Goal: Task Accomplishment & Management: Use online tool/utility

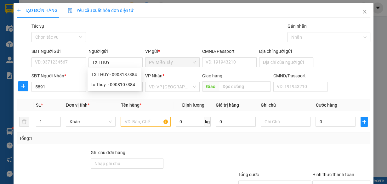
type input "TX THUY"
click at [138, 28] on div "Gói vận chuyển * Tiêu chuẩn Tác vụ Chọn tác vụ Gán nhãn Nhãn" at bounding box center [200, 34] width 341 height 22
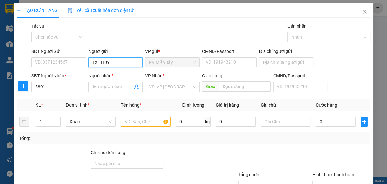
click at [111, 64] on input "TX THUY" at bounding box center [116, 62] width 54 height 10
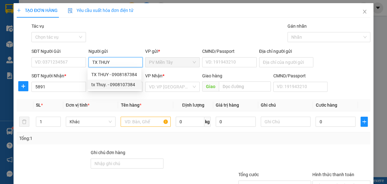
click at [106, 84] on div "tx Thuy. - 0908107384" at bounding box center [114, 84] width 46 height 7
type input "0908107384"
type input "tx Thuy."
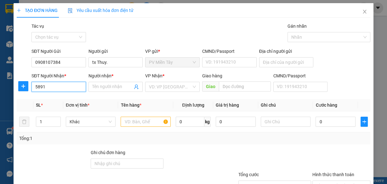
click at [59, 86] on input "5891" at bounding box center [58, 87] width 54 height 10
type input "5"
type input "078795"
click at [55, 99] on div "0787958917 - Tin" at bounding box center [58, 99] width 46 height 7
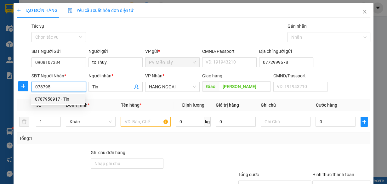
type input "0772999678"
type input "0787958917"
type input "Tin"
type input "[PERSON_NAME]"
type input "0787958917"
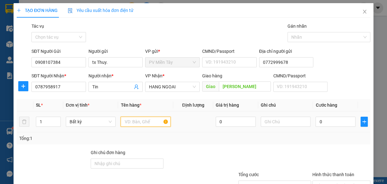
click at [137, 121] on input "text" at bounding box center [146, 122] width 50 height 10
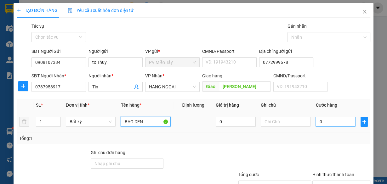
type input "BAO DEN"
click at [336, 121] on input "0" at bounding box center [336, 122] width 40 height 10
type input "5"
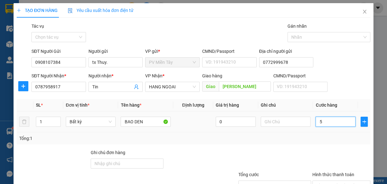
type input "50"
type input "50.000"
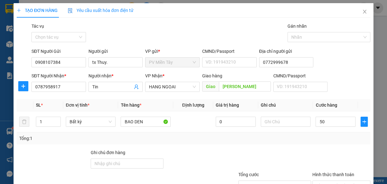
type input "50.000"
click at [335, 150] on div at bounding box center [341, 160] width 59 height 22
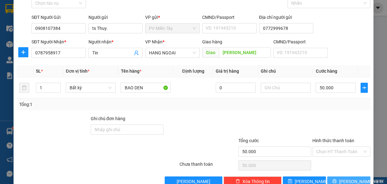
scroll to position [48, 0]
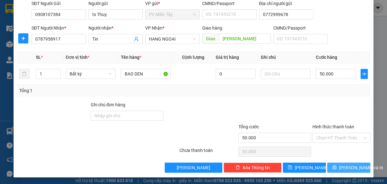
click at [344, 163] on button "[PERSON_NAME] và In" at bounding box center [348, 168] width 43 height 10
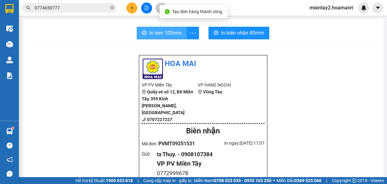
click at [178, 34] on span "In tem 100mm" at bounding box center [165, 33] width 32 height 8
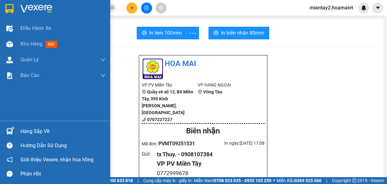
click at [28, 136] on div "Hàng sắp về" at bounding box center [62, 131] width 85 height 9
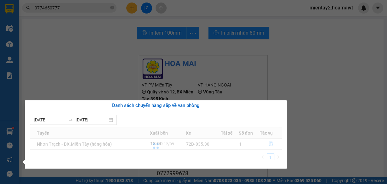
click at [346, 83] on section "Kết quả tìm kiếm ( 100 ) Bộ lọc Mã ĐH Trạng thái Món hàng Tổng cước Chưa cước N…" at bounding box center [193, 92] width 387 height 184
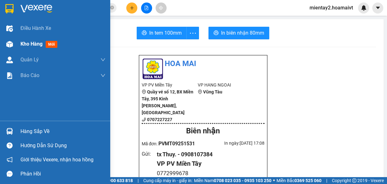
click at [40, 44] on span "Kho hàng" at bounding box center [31, 44] width 22 height 6
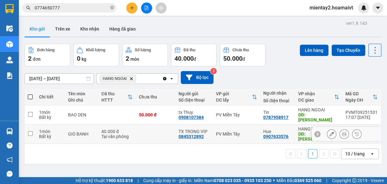
click at [146, 128] on td at bounding box center [156, 134] width 40 height 19
checkbox input "true"
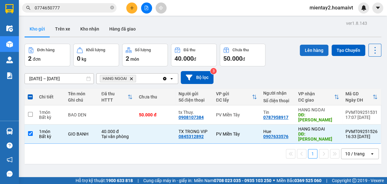
click at [315, 49] on button "Lên hàng" at bounding box center [314, 50] width 29 height 11
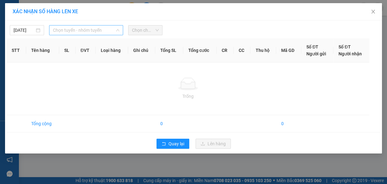
drag, startPoint x: 94, startPoint y: 31, endPoint x: 98, endPoint y: 43, distance: 12.2
click at [94, 31] on span "Chọn tuyến - nhóm tuyến" at bounding box center [86, 30] width 66 height 9
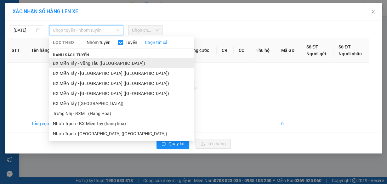
click at [98, 65] on li "BX Miền Tây - Vũng Tàu ([GEOGRAPHIC_DATA])" at bounding box center [121, 63] width 145 height 10
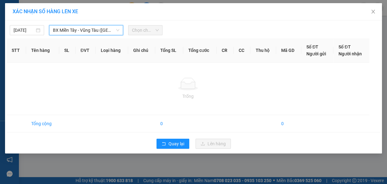
click at [99, 28] on span "BX Miền Tây - Vũng Tàu ([GEOGRAPHIC_DATA])" at bounding box center [86, 30] width 66 height 9
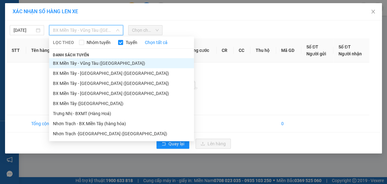
drag, startPoint x: 96, startPoint y: 100, endPoint x: 105, endPoint y: 95, distance: 10.0
click at [97, 100] on li "BX Miền Tây ([GEOGRAPHIC_DATA])" at bounding box center [121, 104] width 145 height 10
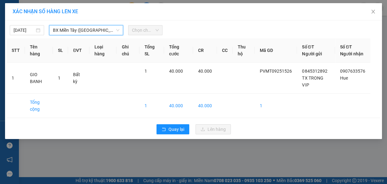
click at [144, 27] on span "Chọn chuyến" at bounding box center [145, 30] width 27 height 9
click at [112, 30] on span "BX Miền Tây ([GEOGRAPHIC_DATA])" at bounding box center [86, 30] width 66 height 9
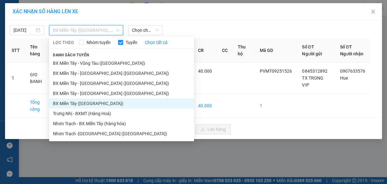
click at [94, 103] on li "BX Miền Tây ([GEOGRAPHIC_DATA])" at bounding box center [121, 104] width 145 height 10
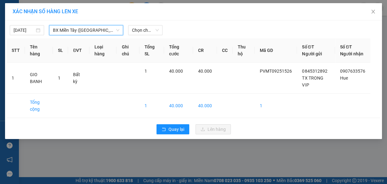
drag, startPoint x: 146, startPoint y: 32, endPoint x: 147, endPoint y: 35, distance: 3.2
click at [147, 33] on span "Chọn chuyến" at bounding box center [145, 30] width 27 height 9
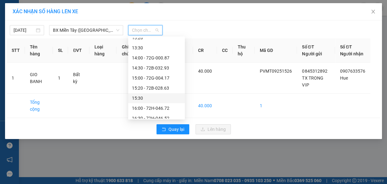
scroll to position [363, 0]
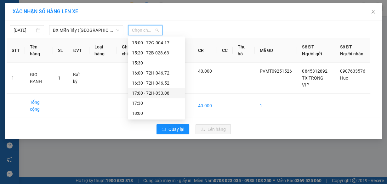
click at [160, 94] on div "17:00 - 72H-033.08" at bounding box center [156, 93] width 49 height 7
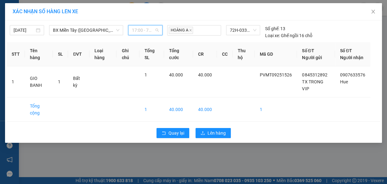
click at [146, 29] on span "17:00 - 72H-033.08" at bounding box center [145, 30] width 27 height 9
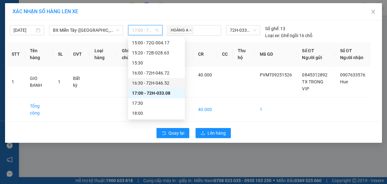
click at [163, 85] on div "16:30 - 72H-046.52" at bounding box center [156, 83] width 49 height 7
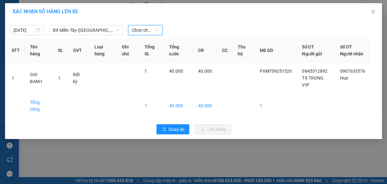
click at [141, 31] on span "Chọn chuyến" at bounding box center [145, 30] width 27 height 9
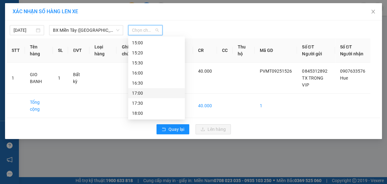
scroll to position [186, 0]
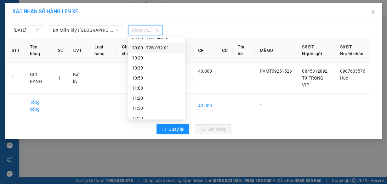
click at [162, 49] on div "10:00 - 72B-032.01" at bounding box center [156, 47] width 49 height 7
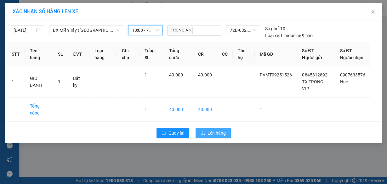
click at [226, 138] on button "Lên hàng" at bounding box center [213, 133] width 35 height 10
click at [270, 162] on div "XÁC NHẬN SỐ HÀNG LÊN XE [DATE] [GEOGRAPHIC_DATA] ([GEOGRAPHIC_DATA]) LỌC THEO N…" at bounding box center [193, 92] width 387 height 184
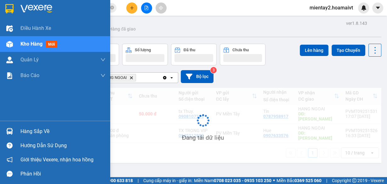
click at [22, 133] on div "Hàng sắp về" at bounding box center [62, 131] width 85 height 9
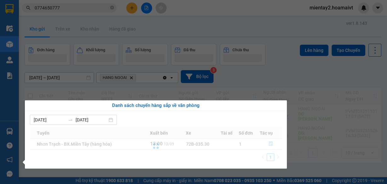
click at [321, 126] on section "Kết quả tìm kiếm ( 100 ) Bộ lọc Mã ĐH Trạng thái Món hàng Tổng cước Chưa cước N…" at bounding box center [193, 92] width 387 height 184
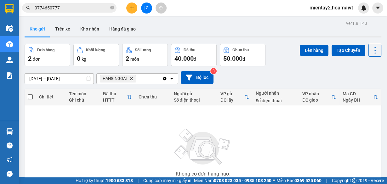
click at [149, 63] on div "2 món" at bounding box center [145, 58] width 39 height 9
click at [133, 75] on span "HANG NGOAI Delete" at bounding box center [118, 79] width 36 height 8
click at [132, 77] on icon "Delete" at bounding box center [131, 79] width 4 height 4
click at [132, 77] on div "Chọn văn phòng nhận" at bounding box center [121, 79] width 43 height 6
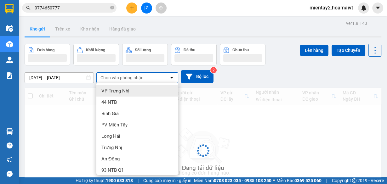
click at [132, 78] on div "Chọn văn phòng nhận" at bounding box center [121, 78] width 43 height 6
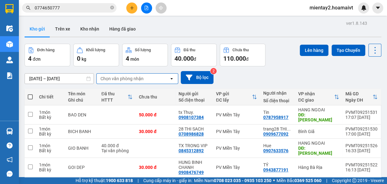
click at [138, 77] on div "Chọn văn phòng nhận" at bounding box center [121, 79] width 43 height 6
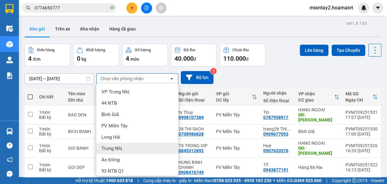
scroll to position [60, 0]
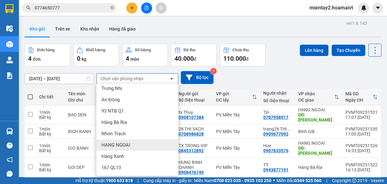
click at [131, 144] on div "HANG NGOAI" at bounding box center [137, 145] width 82 height 11
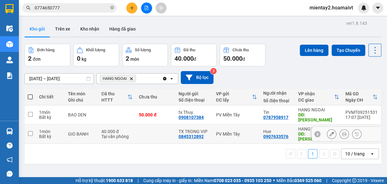
click at [142, 127] on td at bounding box center [156, 134] width 40 height 19
checkbox input "true"
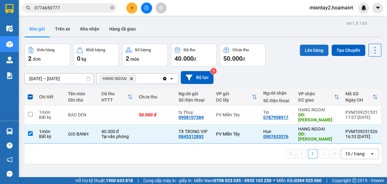
click at [309, 50] on button "Lên hàng" at bounding box center [314, 50] width 29 height 11
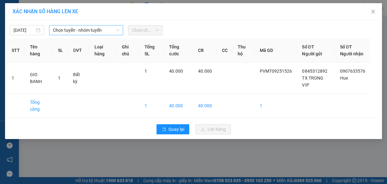
click at [101, 27] on span "Chọn tuyến - nhóm tuyến" at bounding box center [86, 30] width 66 height 9
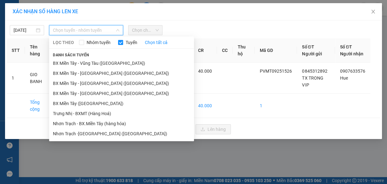
drag, startPoint x: 82, startPoint y: 104, endPoint x: 147, endPoint y: 50, distance: 83.9
click at [82, 104] on li "BX Miền Tây ([GEOGRAPHIC_DATA])" at bounding box center [121, 104] width 145 height 10
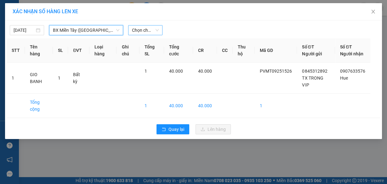
click at [143, 31] on span "Chọn chuyến" at bounding box center [145, 30] width 27 height 9
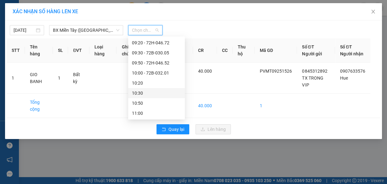
scroll to position [136, 0]
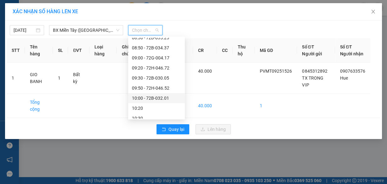
click at [164, 98] on div "10:00 - 72B-032.01" at bounding box center [156, 98] width 49 height 7
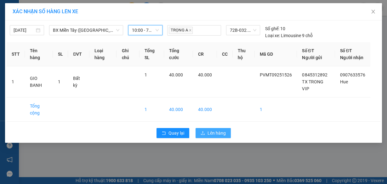
click at [217, 137] on span "Lên hàng" at bounding box center [217, 133] width 18 height 7
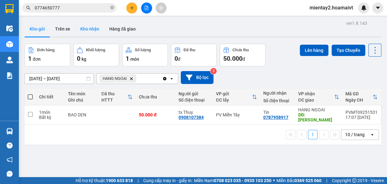
click at [90, 32] on button "Kho nhận" at bounding box center [89, 28] width 29 height 15
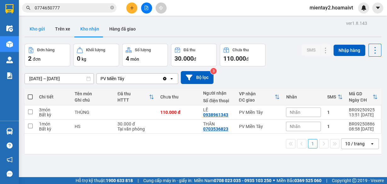
click at [41, 31] on button "Kho gửi" at bounding box center [38, 28] width 26 height 15
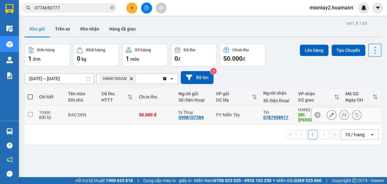
click at [165, 115] on div "50.000 đ" at bounding box center [155, 114] width 33 height 5
checkbox input "true"
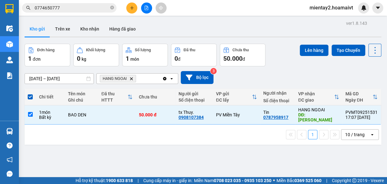
click at [313, 44] on div "Lên hàng Tạo Chuyến" at bounding box center [341, 50] width 82 height 13
click at [312, 48] on button "Lên hàng" at bounding box center [314, 50] width 29 height 11
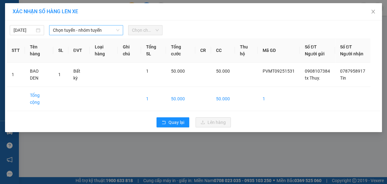
click at [84, 31] on span "Chọn tuyến - nhóm tuyến" at bounding box center [86, 30] width 66 height 9
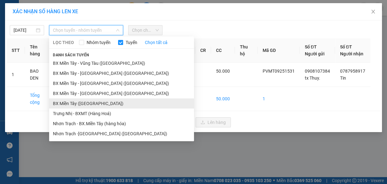
click at [93, 102] on li "BX Miền Tây ([GEOGRAPHIC_DATA])" at bounding box center [121, 104] width 145 height 10
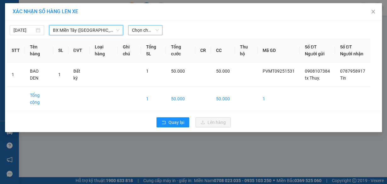
click at [145, 30] on span "Chọn chuyến" at bounding box center [145, 30] width 27 height 9
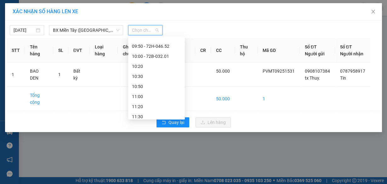
scroll to position [151, 0]
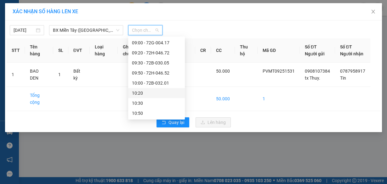
click at [150, 92] on div "10:20" at bounding box center [156, 93] width 49 height 7
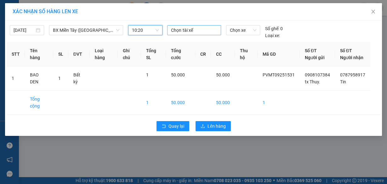
click at [199, 30] on div at bounding box center [194, 30] width 50 height 8
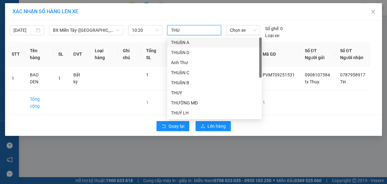
type input "THUY"
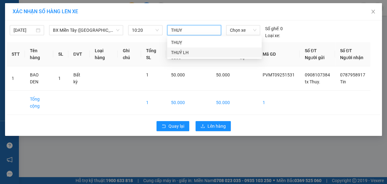
click at [192, 48] on div "THUỶ LH" at bounding box center [214, 53] width 94 height 10
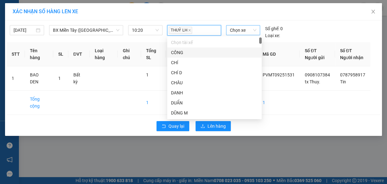
click at [247, 28] on span "Chọn xe" at bounding box center [243, 30] width 26 height 9
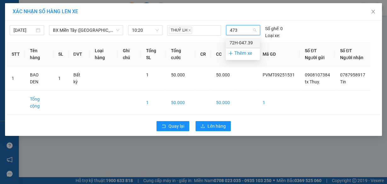
type input "4739"
click at [242, 43] on div "72H-047.39" at bounding box center [243, 42] width 26 height 7
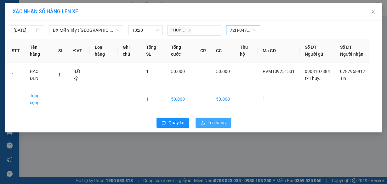
click at [215, 126] on span "Lên hàng" at bounding box center [217, 122] width 18 height 7
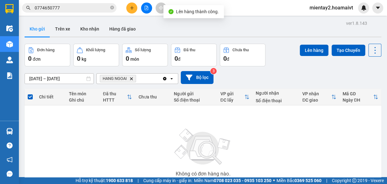
click at [134, 8] on button at bounding box center [131, 8] width 11 height 11
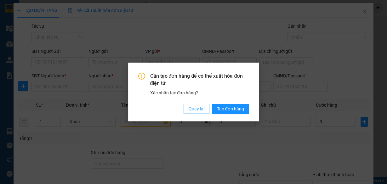
click at [199, 113] on button "Quay lại" at bounding box center [197, 109] width 26 height 10
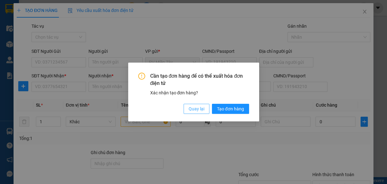
click at [195, 109] on span "Quay lại" at bounding box center [197, 109] width 16 height 7
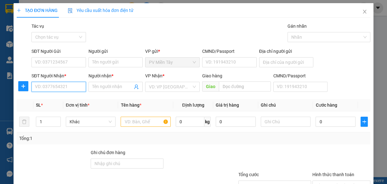
click at [70, 88] on input "SĐT Người Nhận *" at bounding box center [58, 87] width 54 height 10
type input "0938902393"
click at [75, 101] on div "0938902393 - THÔNG" at bounding box center [58, 99] width 46 height 7
type input "0383043107 Hanh 368/21 Kinh Duong Vuong, [PERSON_NAME]"
type input "THÔNG"
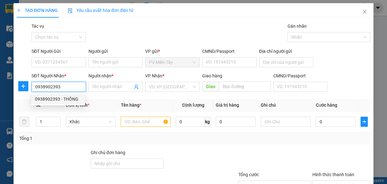
type input "cai mep"
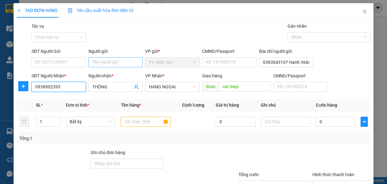
type input "0938902393"
click at [119, 59] on input "Người gửi" at bounding box center [116, 62] width 54 height 10
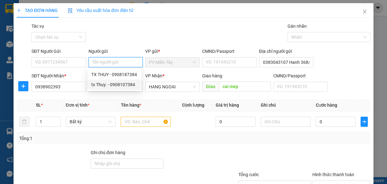
click at [116, 85] on div "tx Thuy. - 0908107384" at bounding box center [114, 84] width 46 height 7
type input "0908107384"
type input "tx Thuy."
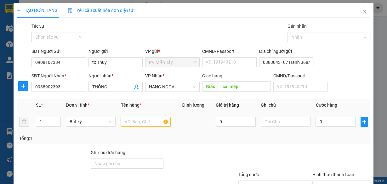
click at [142, 117] on div at bounding box center [146, 122] width 50 height 13
click at [141, 118] on input "text" at bounding box center [146, 122] width 50 height 10
type input "HOP PTUNG"
drag, startPoint x: 327, startPoint y: 119, endPoint x: 323, endPoint y: 123, distance: 6.0
click at [328, 119] on input "0" at bounding box center [336, 122] width 40 height 10
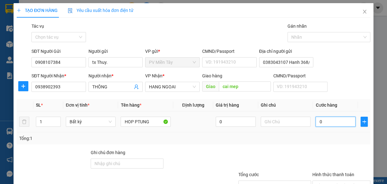
type input "4"
type input "40"
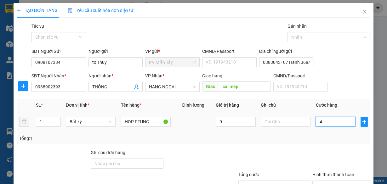
type input "40"
type input "40.000"
click at [318, 139] on div "SL * Đơn vị tính * Tên hàng * Định lượng Giá trị hàng Ghi chú Cước hàng 1 Bất k…" at bounding box center [194, 121] width 354 height 45
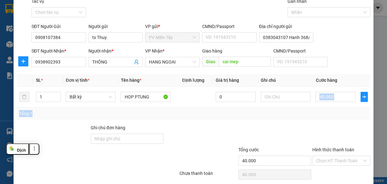
scroll to position [48, 0]
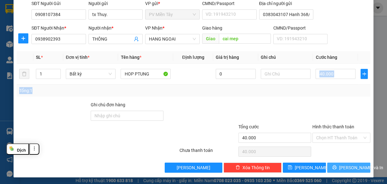
click at [348, 171] on button "[PERSON_NAME] và In" at bounding box center [348, 168] width 43 height 10
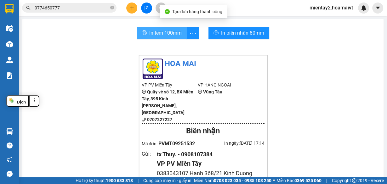
click at [161, 31] on span "In tem 100mm" at bounding box center [165, 33] width 32 height 8
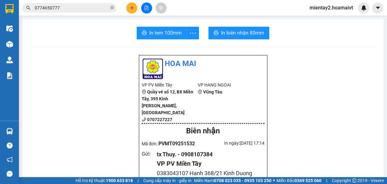
click at [13, 40] on div at bounding box center [9, 44] width 11 height 11
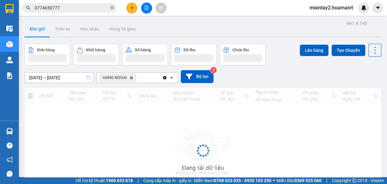
click at [20, 45] on main "ver 1.8.143 Kho gửi Trên xe Kho nhận Hàng đã giao Đơn hàng Khối lượng Số lượng …" at bounding box center [193, 88] width 387 height 177
click at [19, 43] on main "ver 1.8.143 Kho gửi Trên xe Kho nhận Hàng đã giao Đơn hàng Khối lượng Số lượng …" at bounding box center [193, 88] width 387 height 177
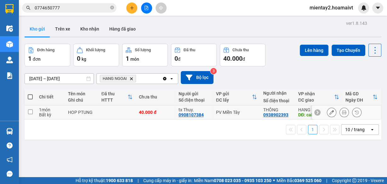
click at [155, 115] on td "40.000 đ" at bounding box center [156, 113] width 40 height 14
checkbox input "true"
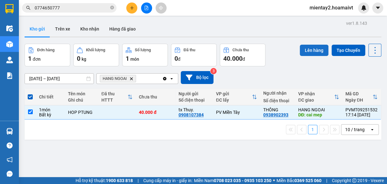
click at [314, 53] on button "Lên hàng" at bounding box center [314, 50] width 29 height 11
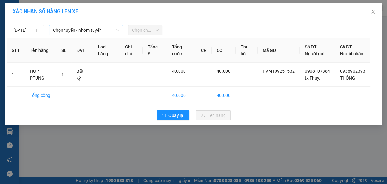
click at [87, 28] on span "Chọn tuyến - nhóm tuyến" at bounding box center [86, 30] width 66 height 9
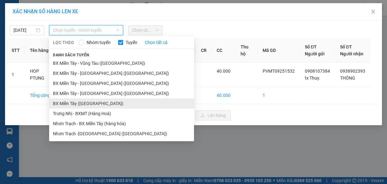
click at [90, 101] on li "BX Miền Tây ([GEOGRAPHIC_DATA])" at bounding box center [121, 104] width 145 height 10
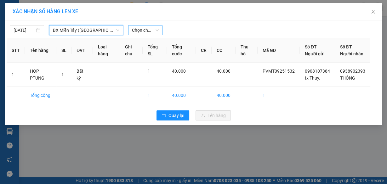
click at [150, 29] on span "Chọn chuyến" at bounding box center [145, 30] width 27 height 9
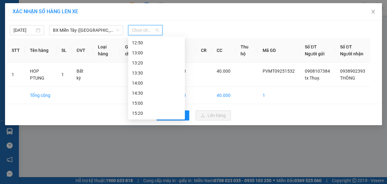
scroll to position [176, 0]
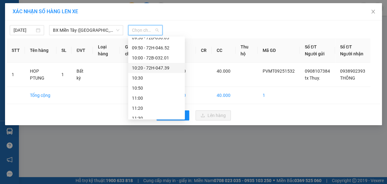
click at [149, 69] on div "10:20 - 72H-047.39" at bounding box center [156, 68] width 49 height 7
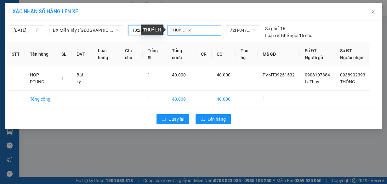
click at [190, 31] on icon "close" at bounding box center [189, 30] width 3 height 3
click at [189, 31] on div at bounding box center [194, 30] width 50 height 8
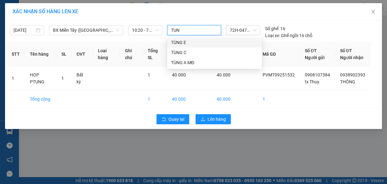
type input "TUNG"
click at [179, 51] on div "TÙNG C" at bounding box center [214, 52] width 87 height 7
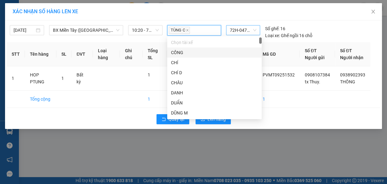
click at [240, 33] on span "72H-047.39" at bounding box center [243, 30] width 26 height 9
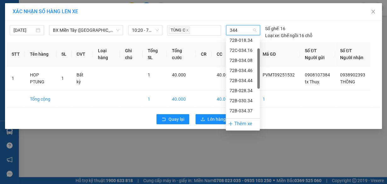
scroll to position [0, 0]
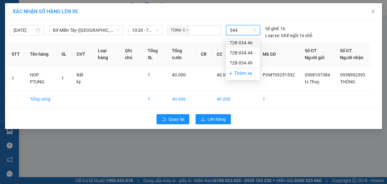
type input "3446"
click at [249, 41] on div "72B-034.46" at bounding box center [243, 42] width 26 height 7
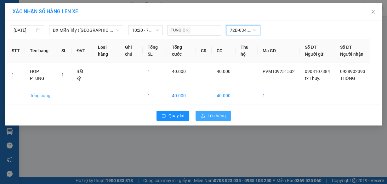
click at [219, 119] on span "Lên hàng" at bounding box center [217, 115] width 18 height 7
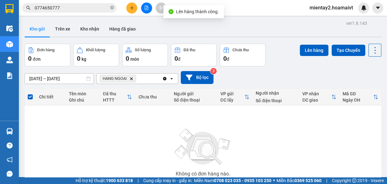
click at [146, 10] on icon "file-add" at bounding box center [146, 8] width 3 height 4
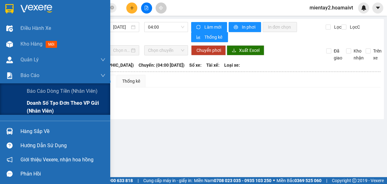
click at [60, 103] on span "Doanh số tạo đơn theo VP gửi (nhân viên)" at bounding box center [66, 107] width 79 height 16
